Goal: Find contact information: Find contact information

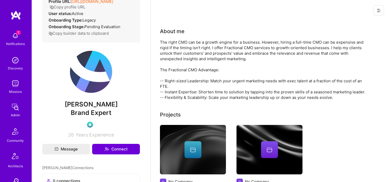
scroll to position [93, 0]
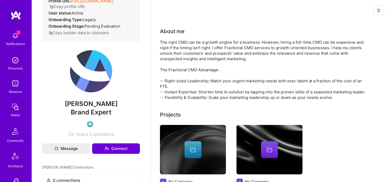
click at [101, 108] on span "[PERSON_NAME]" at bounding box center [91, 104] width 98 height 8
copy span "[PERSON_NAME]"
click at [97, 116] on span "Brand Expert" at bounding box center [91, 113] width 41 height 8
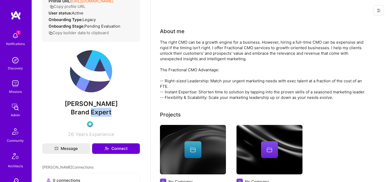
click at [97, 116] on span "Brand Expert" at bounding box center [91, 113] width 41 height 8
copy span "Brand Expert"
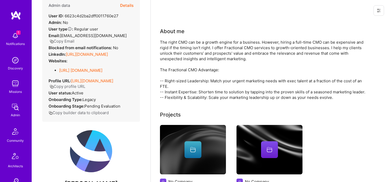
scroll to position [0, 0]
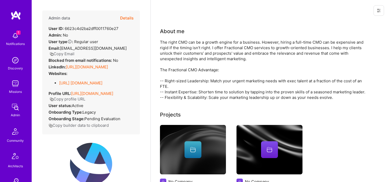
click at [62, 52] on button "Copy Email" at bounding box center [62, 54] width 25 height 6
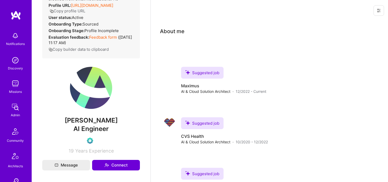
scroll to position [66, 0]
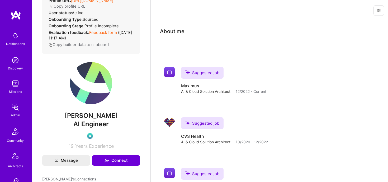
click at [90, 120] on span "[PERSON_NAME]" at bounding box center [91, 116] width 98 height 8
click at [90, 128] on span "AI Engineer" at bounding box center [90, 125] width 35 height 8
copy span "AI Engineer"
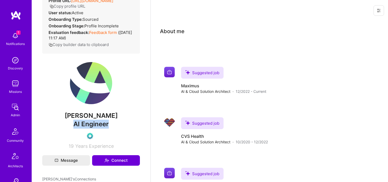
scroll to position [0, 0]
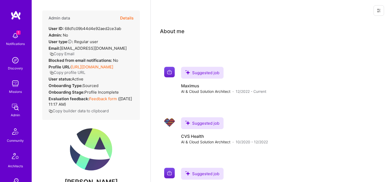
click at [95, 55] on div "Email: [EMAIL_ADDRESS][DOMAIN_NAME] Copy Email" at bounding box center [91, 51] width 85 height 11
click at [71, 52] on button "Copy Email" at bounding box center [62, 54] width 25 height 6
